Goal: Obtain resource: Download file/media

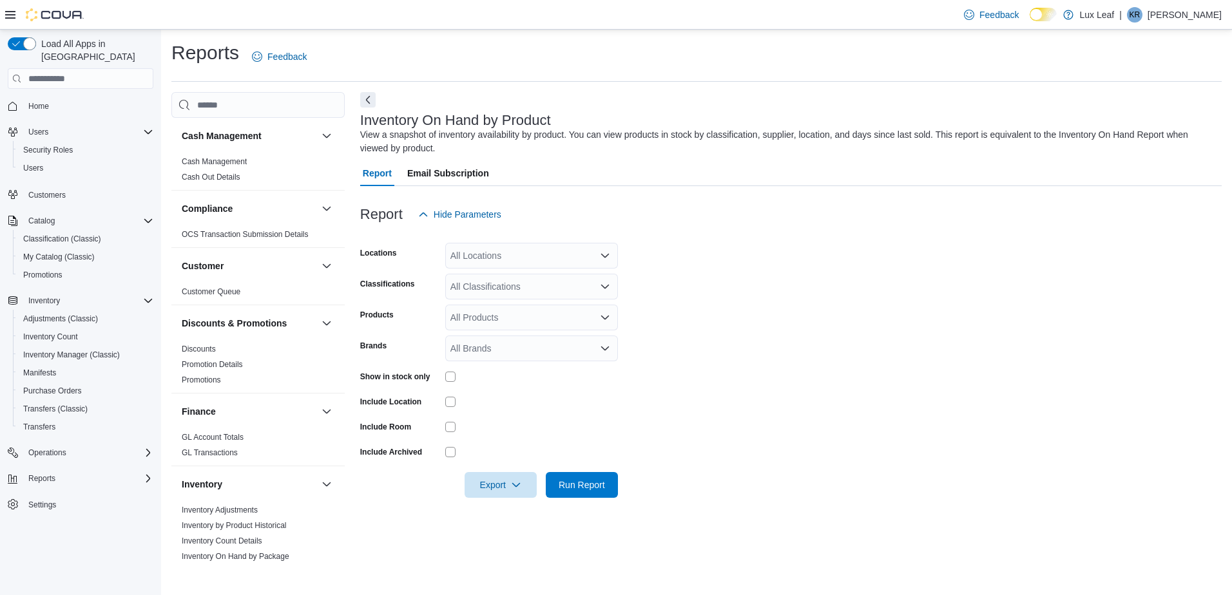
click at [577, 269] on form "Locations All Locations Classifications All Classifications Products All Produc…" at bounding box center [791, 362] width 862 height 271
click at [581, 246] on div "All Locations" at bounding box center [531, 256] width 173 height 26
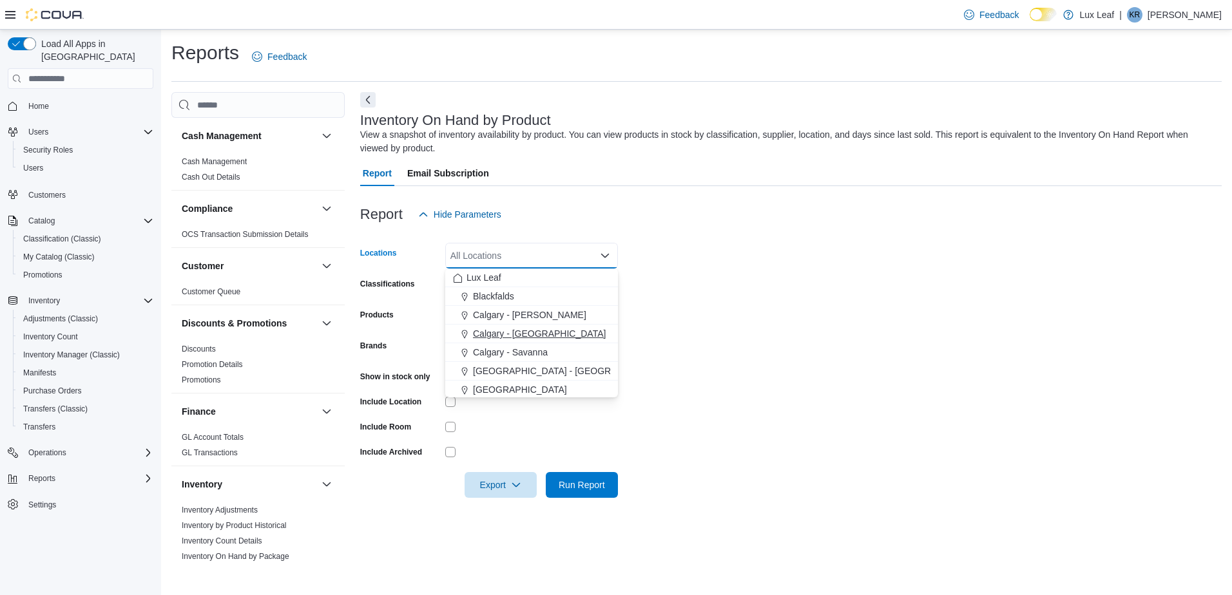
click at [550, 331] on span "Calgary - [GEOGRAPHIC_DATA]" at bounding box center [539, 333] width 133 height 13
click at [668, 325] on form "Locations Calgary - Panorama Hills Combo box. Selected. Calgary - Panorama Hill…" at bounding box center [791, 362] width 862 height 271
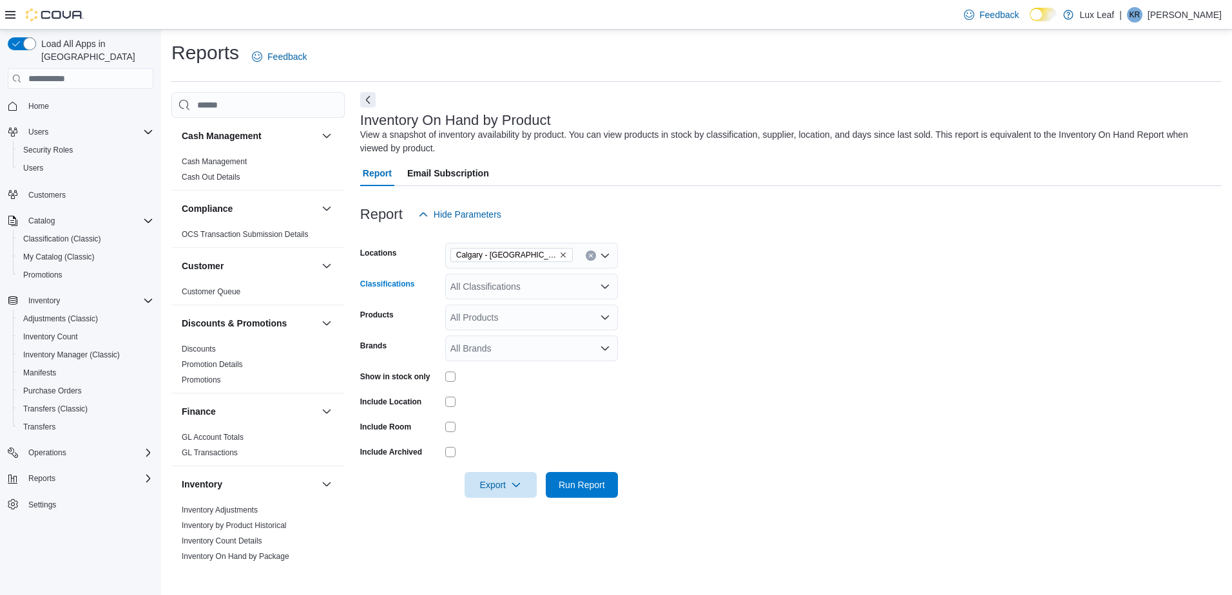
click at [606, 286] on icon "Open list of options" at bounding box center [605, 287] width 10 height 10
click at [529, 413] on div "Pre-Roll" at bounding box center [531, 416] width 157 height 13
click at [735, 373] on form "Locations Calgary - Panorama Hills Classifications Pre-Roll Products All Produc…" at bounding box center [791, 362] width 862 height 271
click at [497, 318] on div "All Products" at bounding box center [531, 318] width 173 height 26
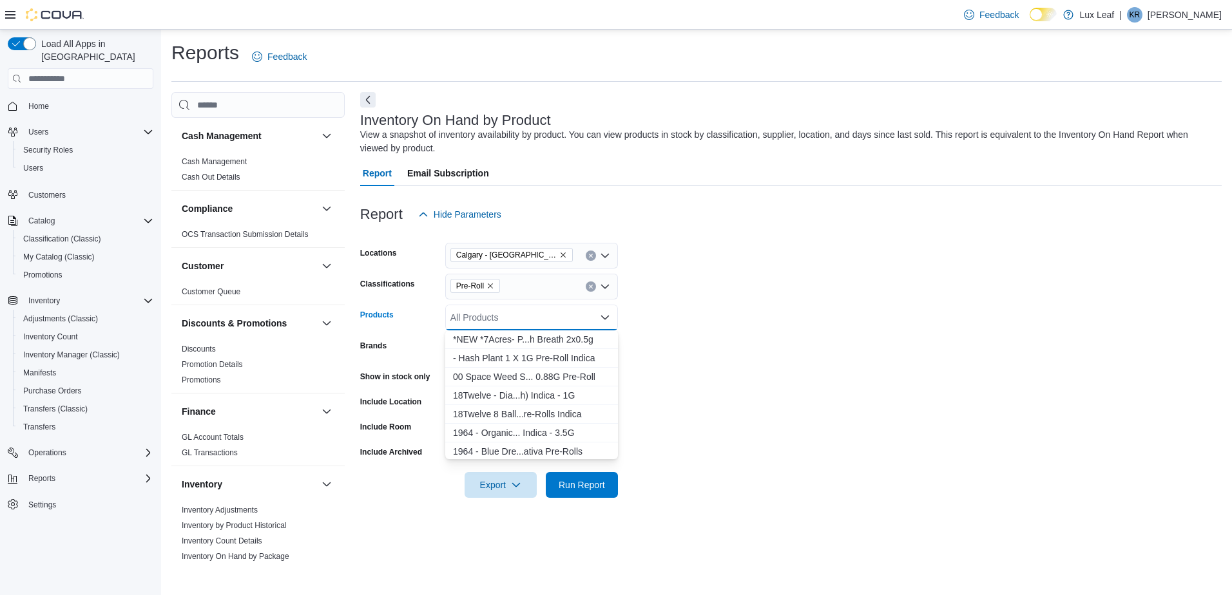
click at [497, 318] on div "All Products" at bounding box center [531, 318] width 173 height 26
click at [910, 395] on form "Locations Calgary - Panorama Hills Classifications Pre-Roll Products All Produc…" at bounding box center [791, 362] width 862 height 271
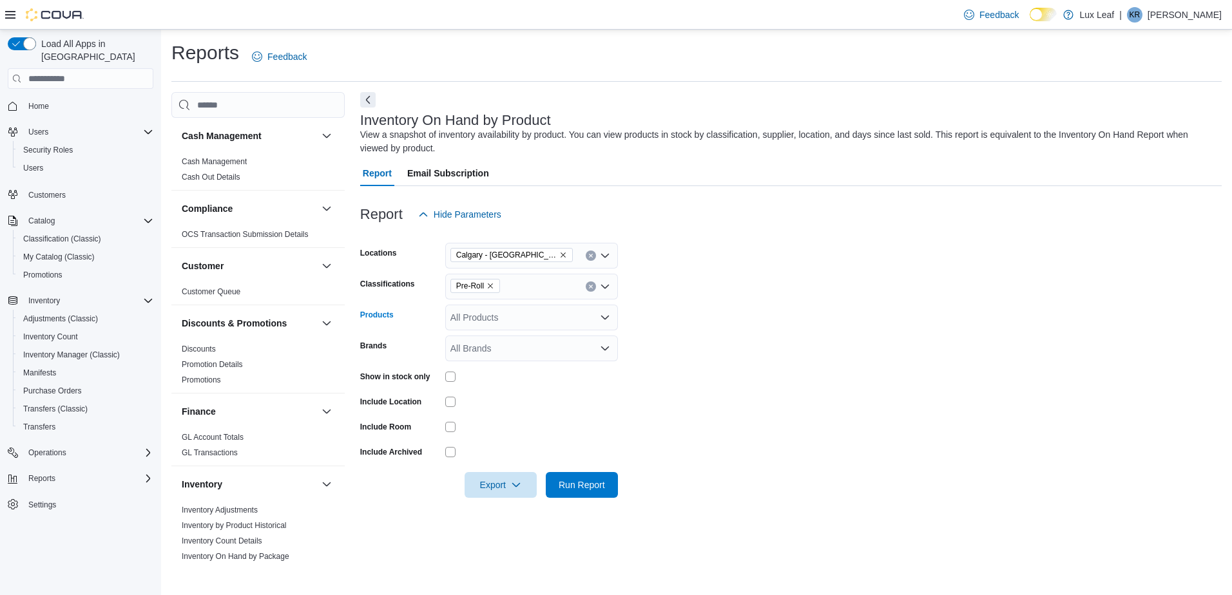
click at [475, 315] on div "All Products" at bounding box center [531, 318] width 173 height 26
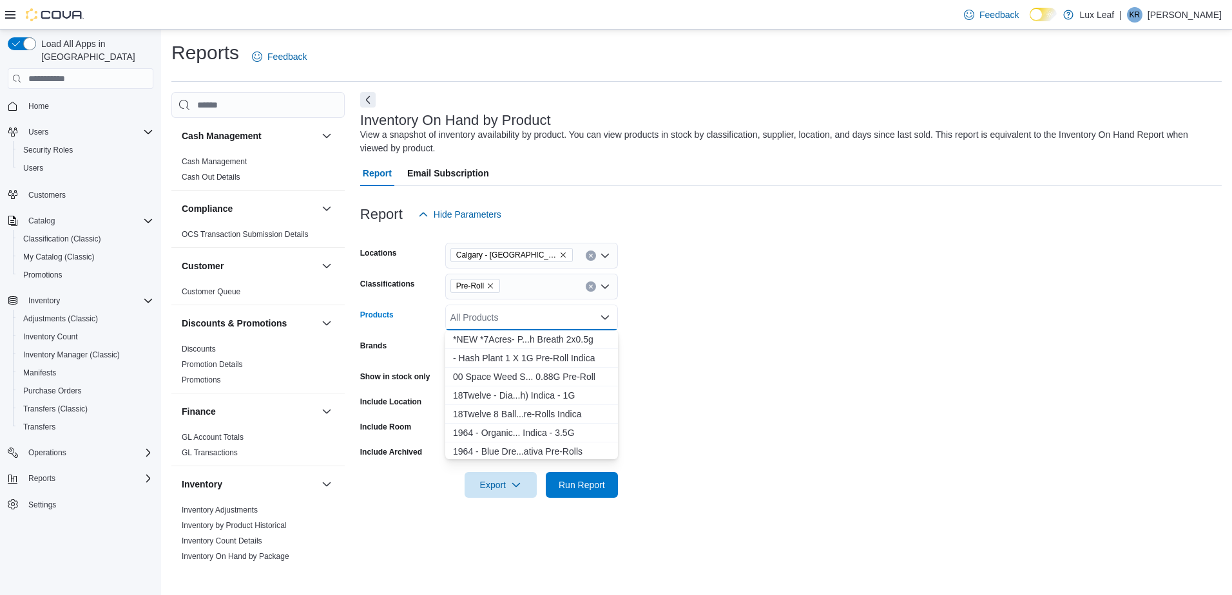
click at [475, 315] on div "All Products" at bounding box center [531, 318] width 173 height 26
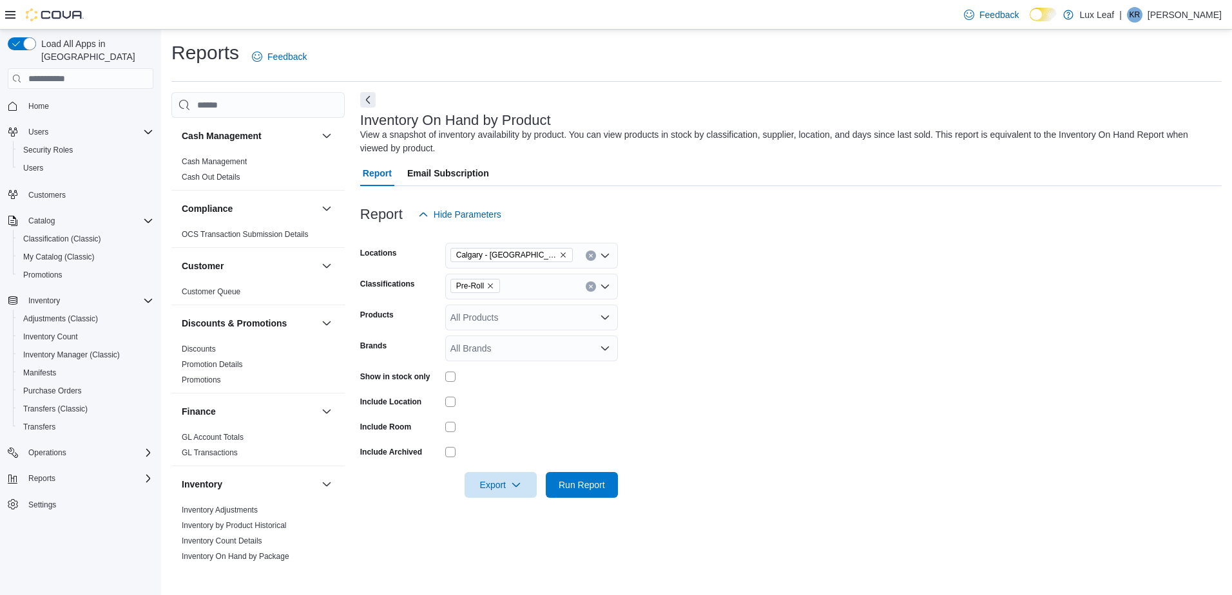
click at [785, 333] on form "Locations Calgary - Panorama Hills Classifications Pre-Roll Products All Produc…" at bounding box center [791, 362] width 862 height 271
click at [488, 477] on span "Export" at bounding box center [500, 485] width 57 height 26
click at [516, 514] on span "Export to Excel" at bounding box center [503, 511] width 58 height 10
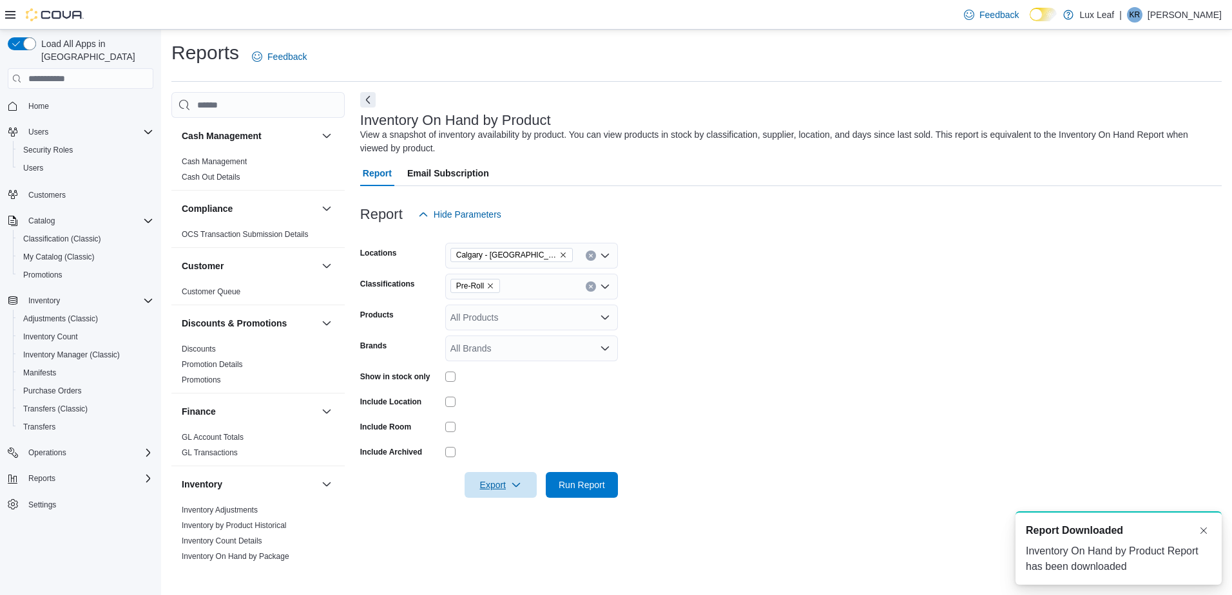
scroll to position [0, 0]
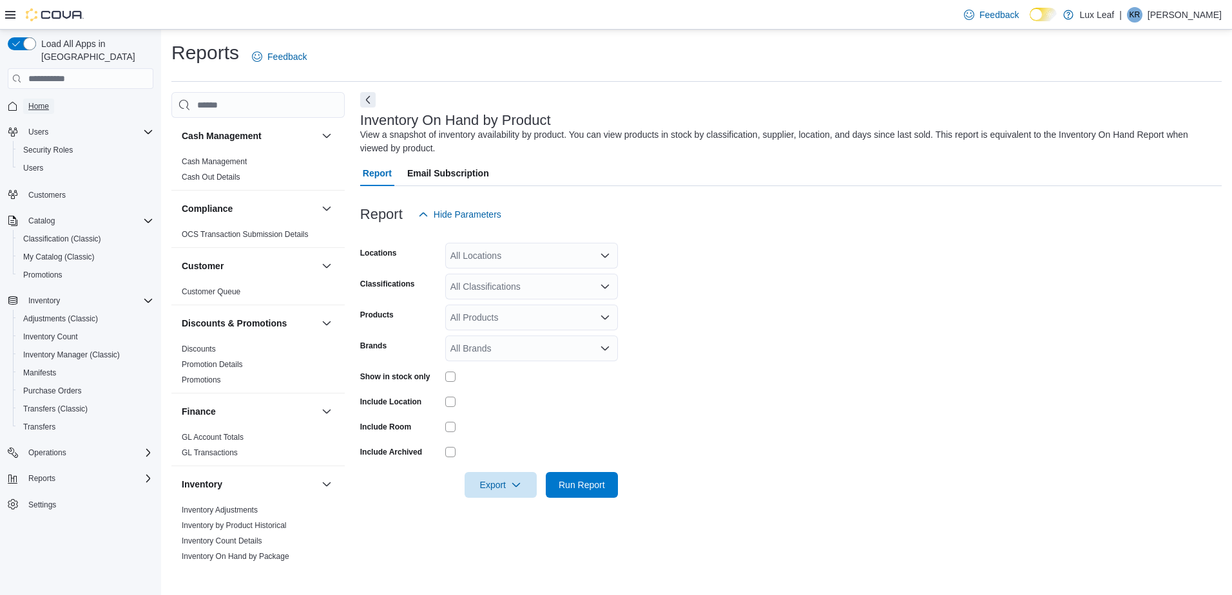
click at [48, 101] on span "Home" at bounding box center [38, 106] width 21 height 10
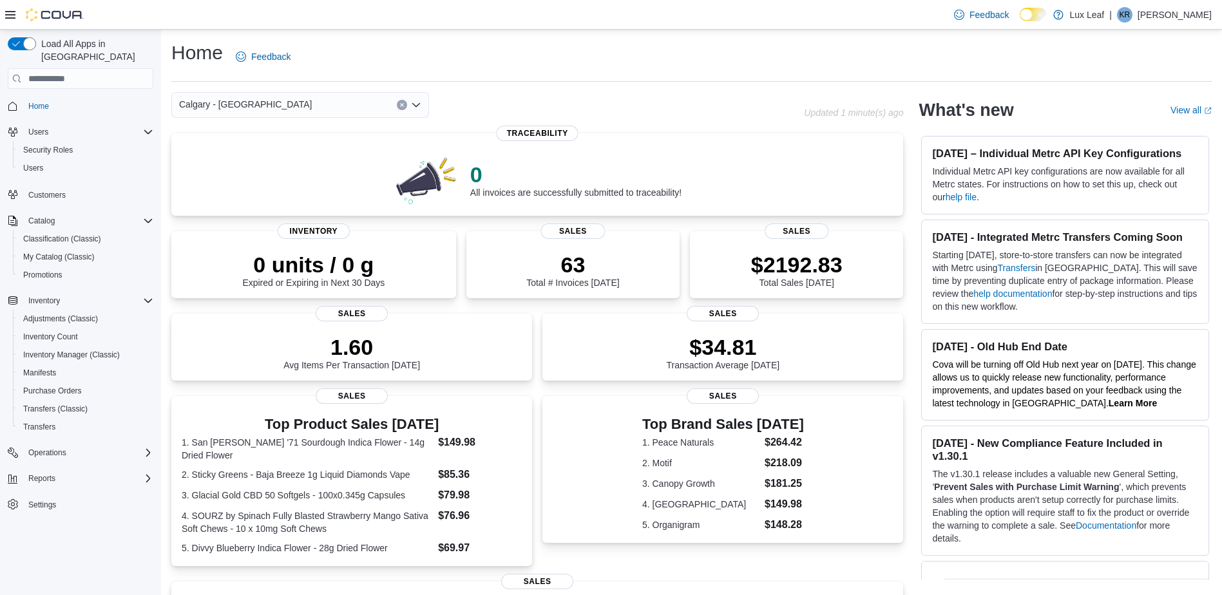
click at [233, 110] on span "Calgary - [GEOGRAPHIC_DATA]" at bounding box center [245, 104] width 133 height 15
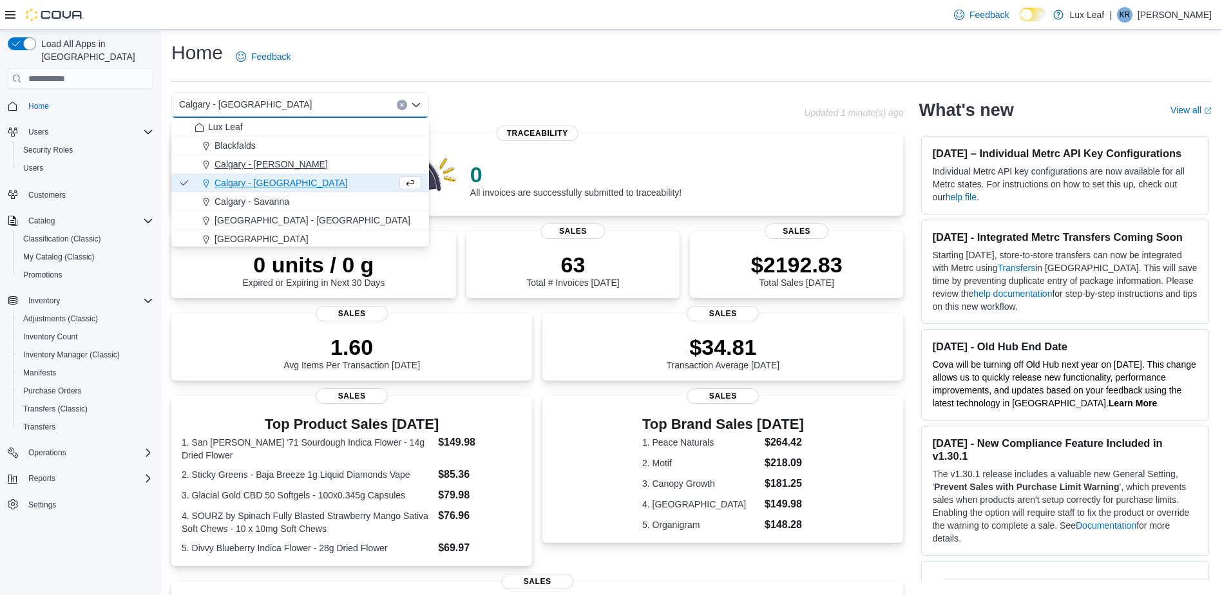
click at [236, 167] on span "Calgary - [PERSON_NAME]" at bounding box center [271, 164] width 113 height 13
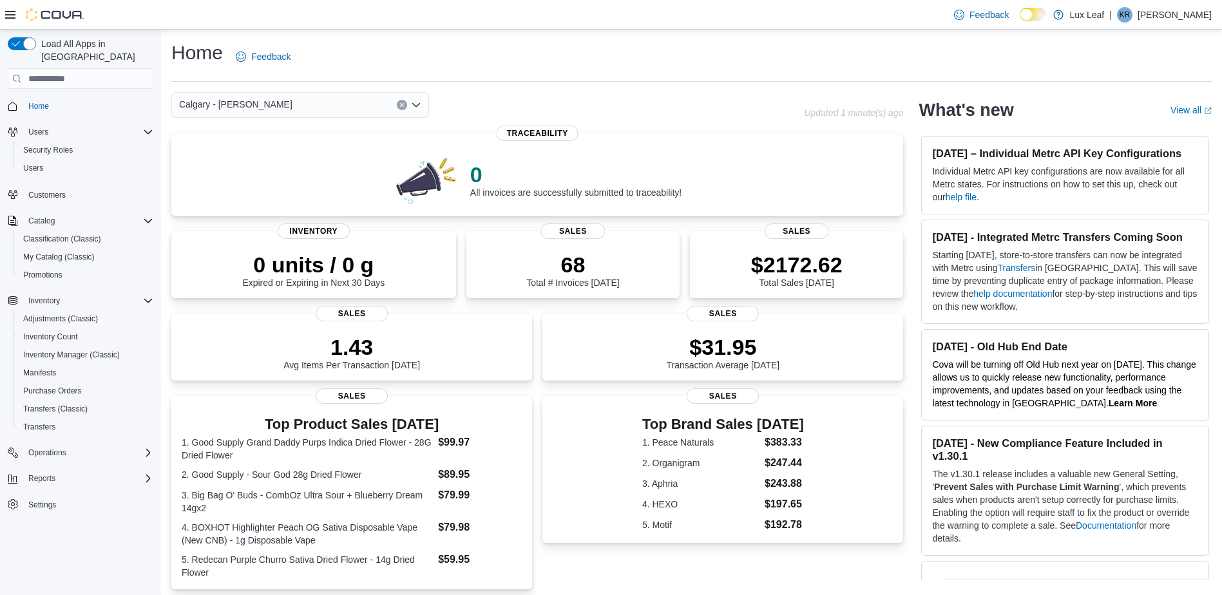
click at [225, 91] on div "Home Feedback Calgary - [PERSON_NAME] Combo box. Selected. [GEOGRAPHIC_DATA] - …" at bounding box center [691, 453] width 1061 height 846
click at [241, 115] on div "Calgary - [PERSON_NAME]" at bounding box center [300, 105] width 258 height 26
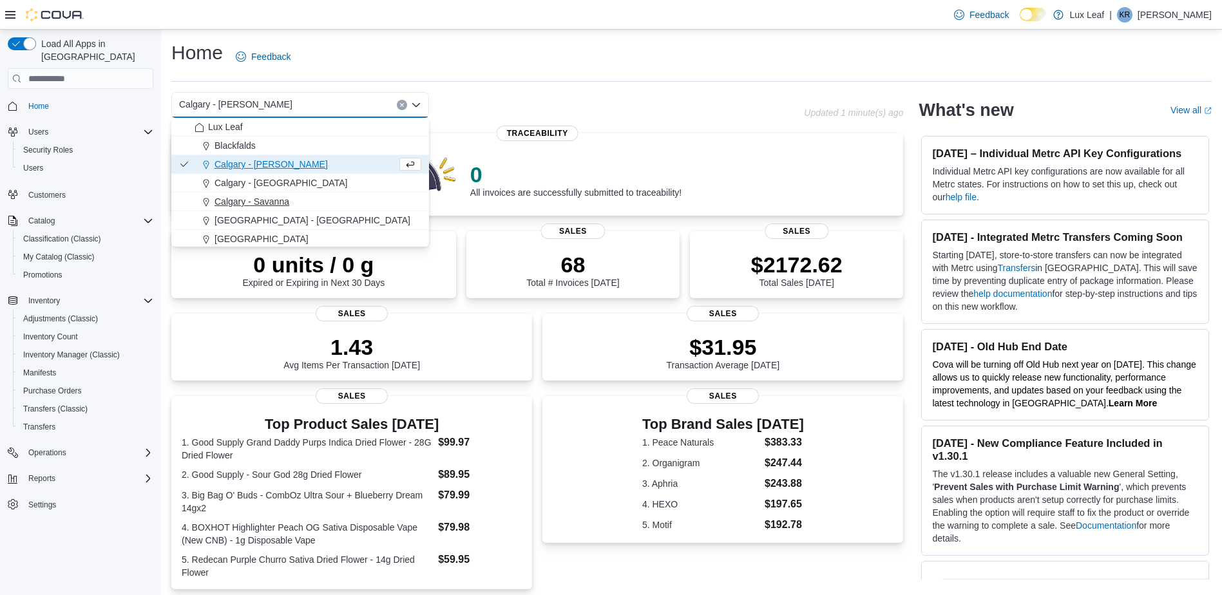
click at [247, 206] on span "Calgary - Savanna" at bounding box center [252, 201] width 75 height 13
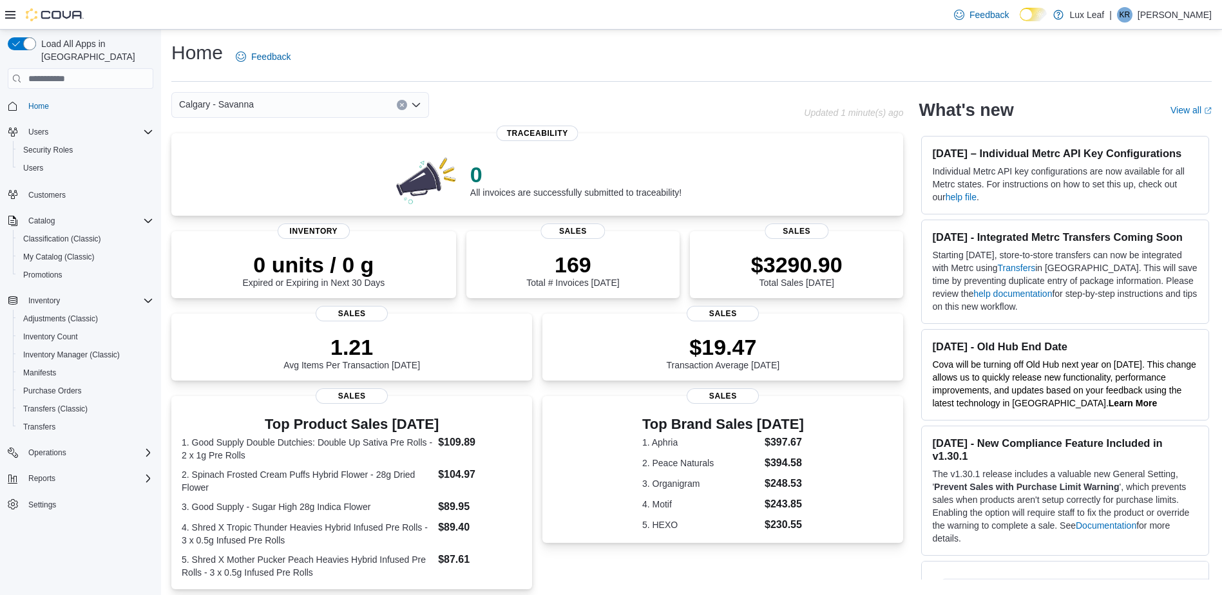
click at [214, 110] on span "Calgary - Savanna" at bounding box center [216, 104] width 75 height 15
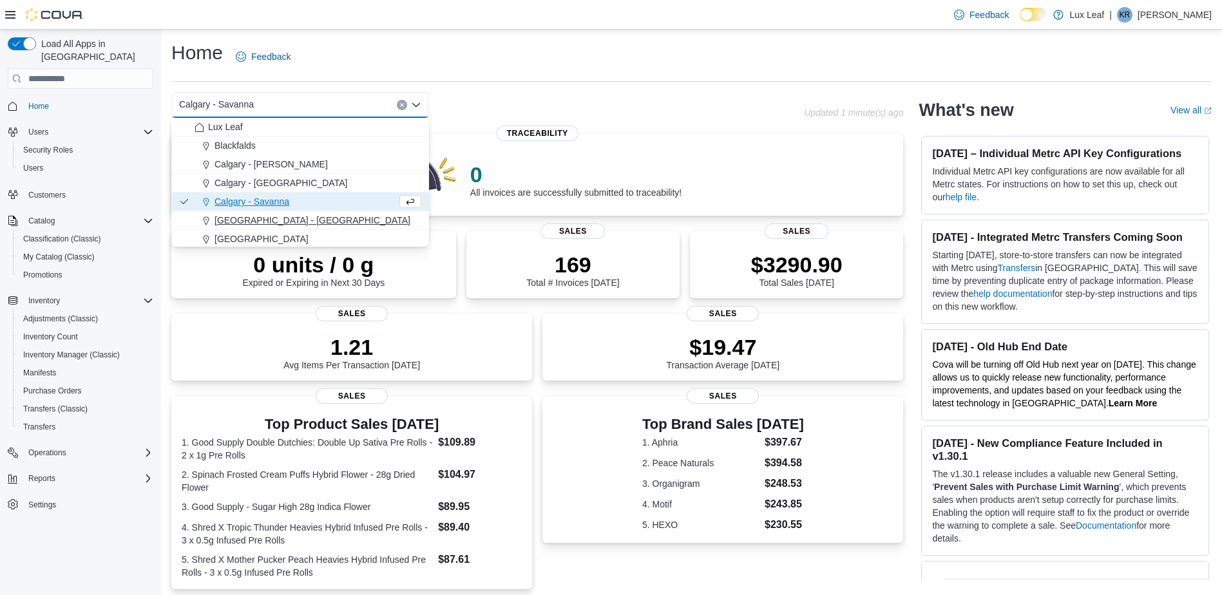
click at [236, 226] on span "[GEOGRAPHIC_DATA] - [GEOGRAPHIC_DATA]" at bounding box center [313, 220] width 196 height 13
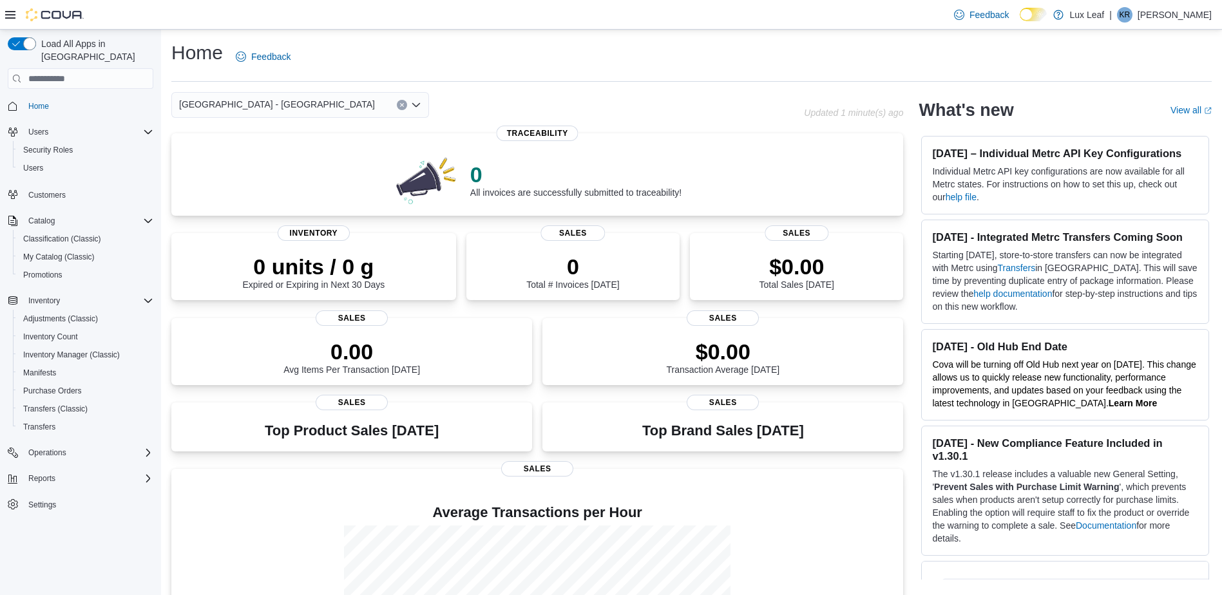
click at [238, 102] on span "[GEOGRAPHIC_DATA] - [GEOGRAPHIC_DATA]" at bounding box center [277, 104] width 196 height 15
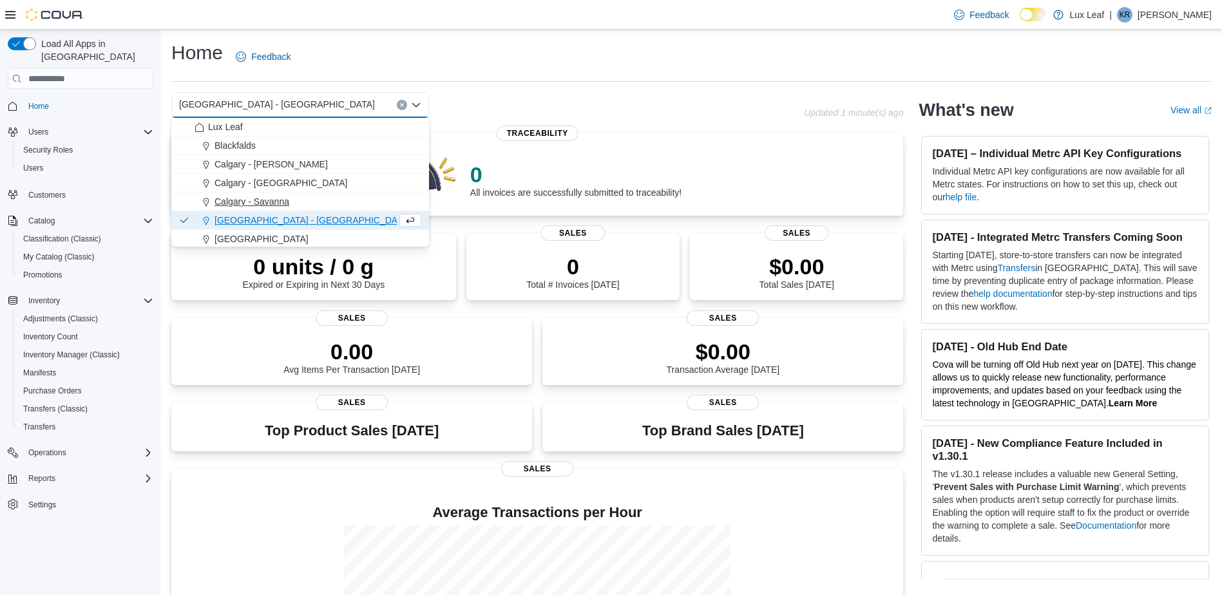
click at [260, 206] on span "Calgary - Savanna" at bounding box center [252, 201] width 75 height 13
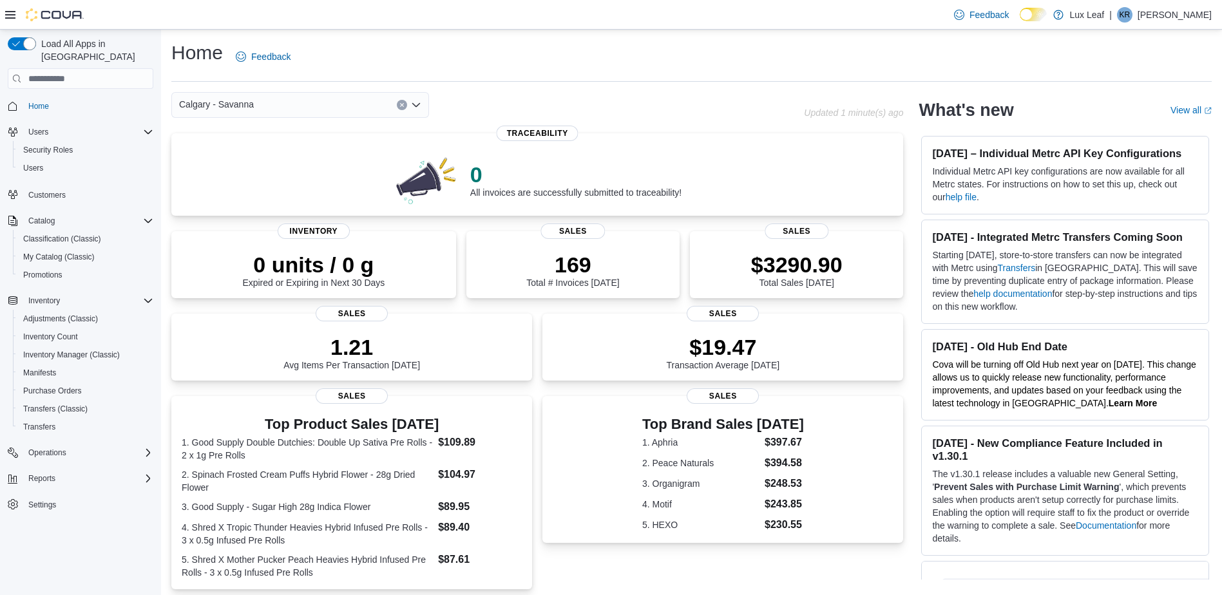
click at [294, 102] on div "Calgary - Savanna Combo box. Selected. Calgary - [GEOGRAPHIC_DATA]. Press Backs…" at bounding box center [300, 105] width 258 height 26
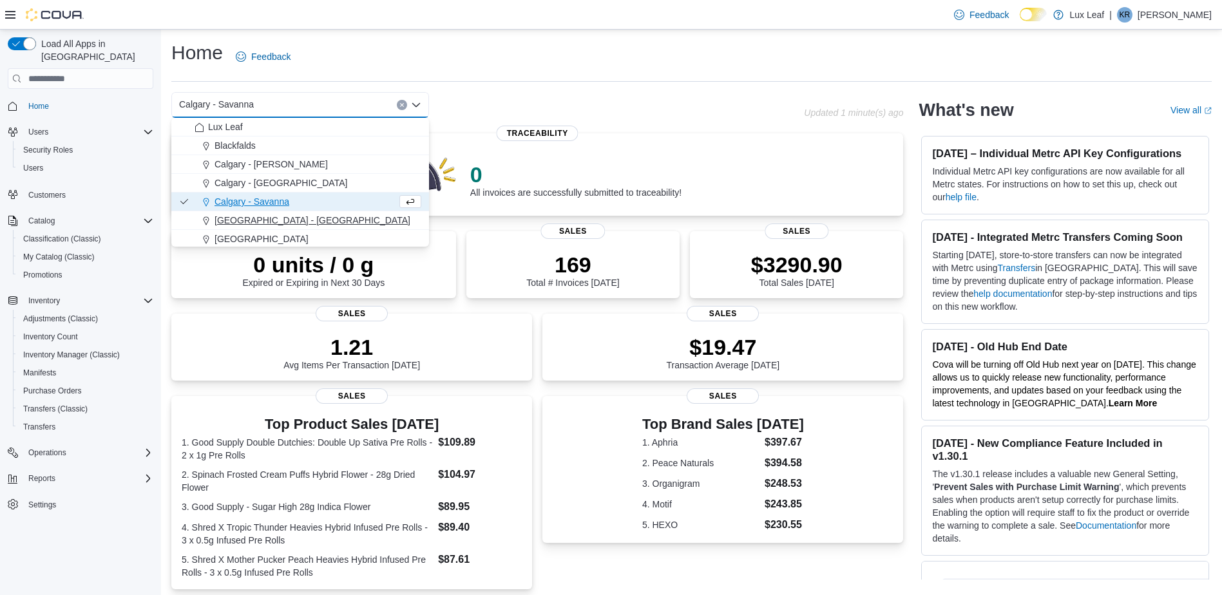
click at [291, 217] on div "[GEOGRAPHIC_DATA] - [GEOGRAPHIC_DATA]" at bounding box center [308, 220] width 227 height 13
